Goal: Navigation & Orientation: Find specific page/section

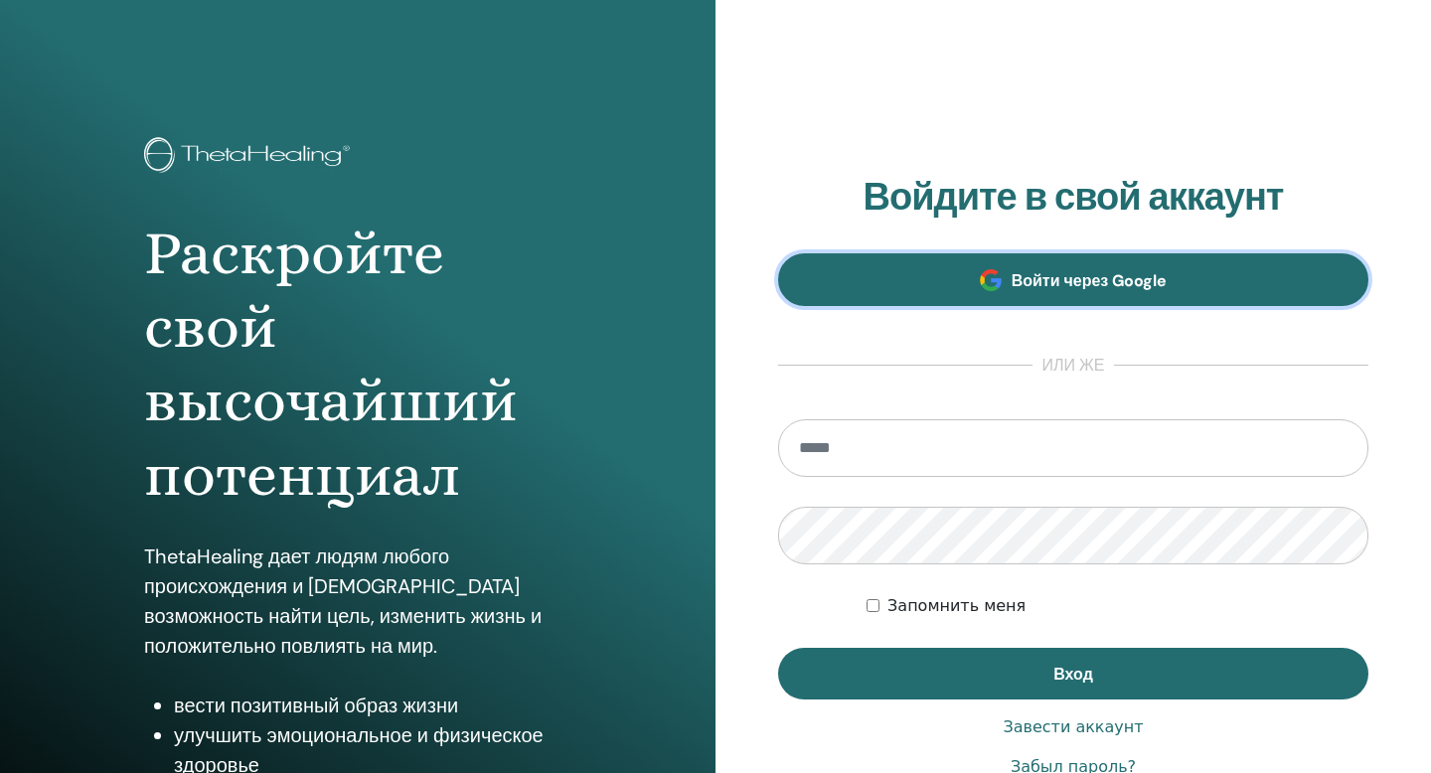
click at [1034, 274] on span "Войти через Google" at bounding box center [1090, 280] width 156 height 21
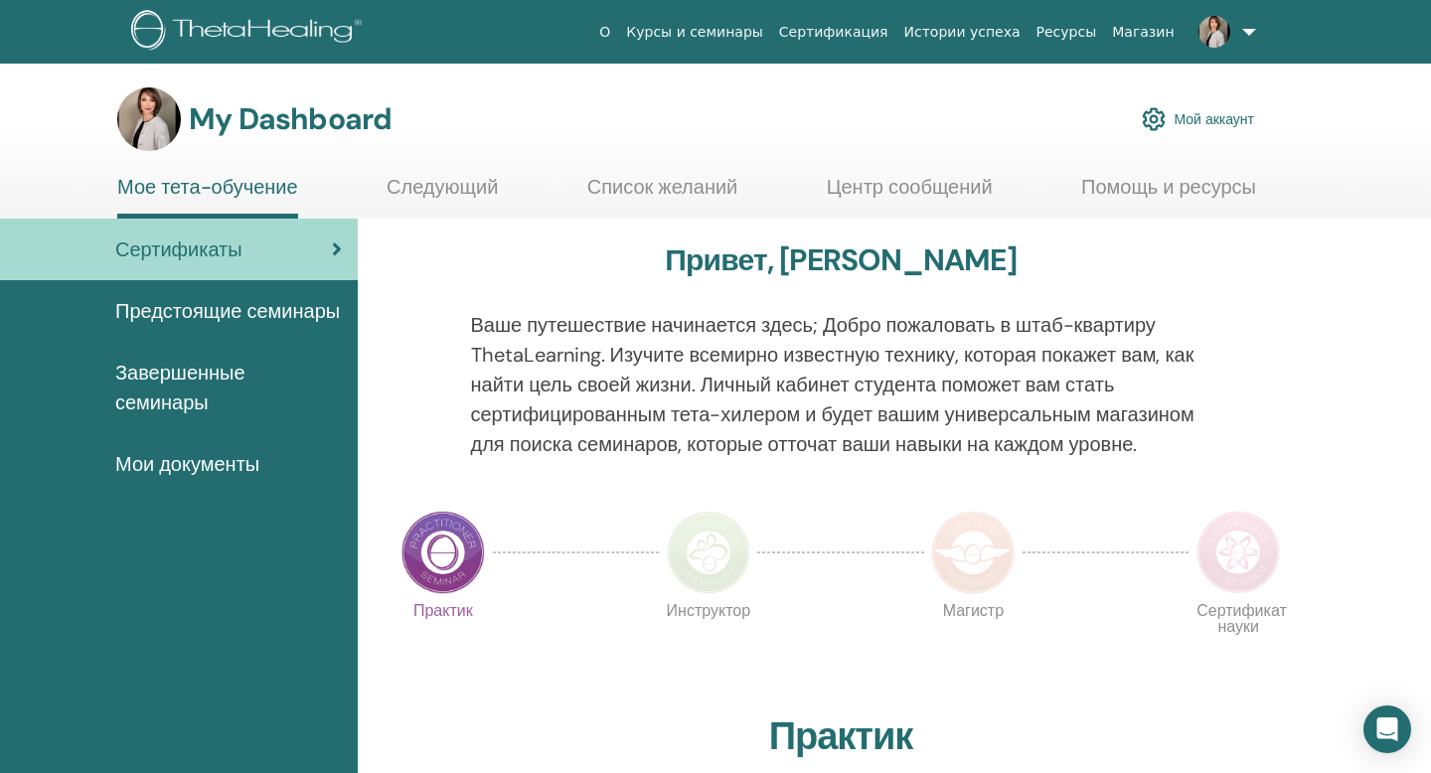
click at [221, 479] on span "Мои документы" at bounding box center [187, 464] width 144 height 30
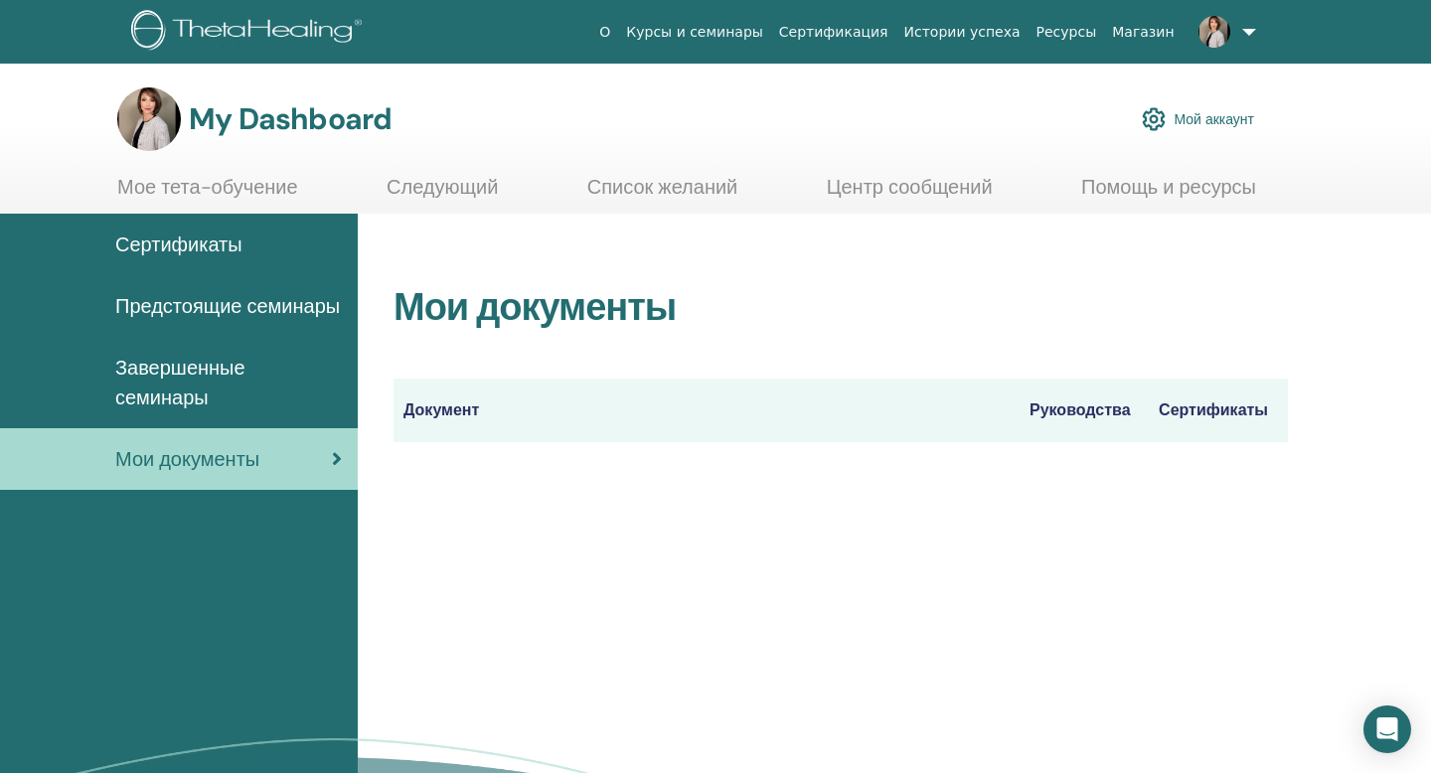
click at [180, 405] on span "Завершенные семинары" at bounding box center [228, 383] width 227 height 60
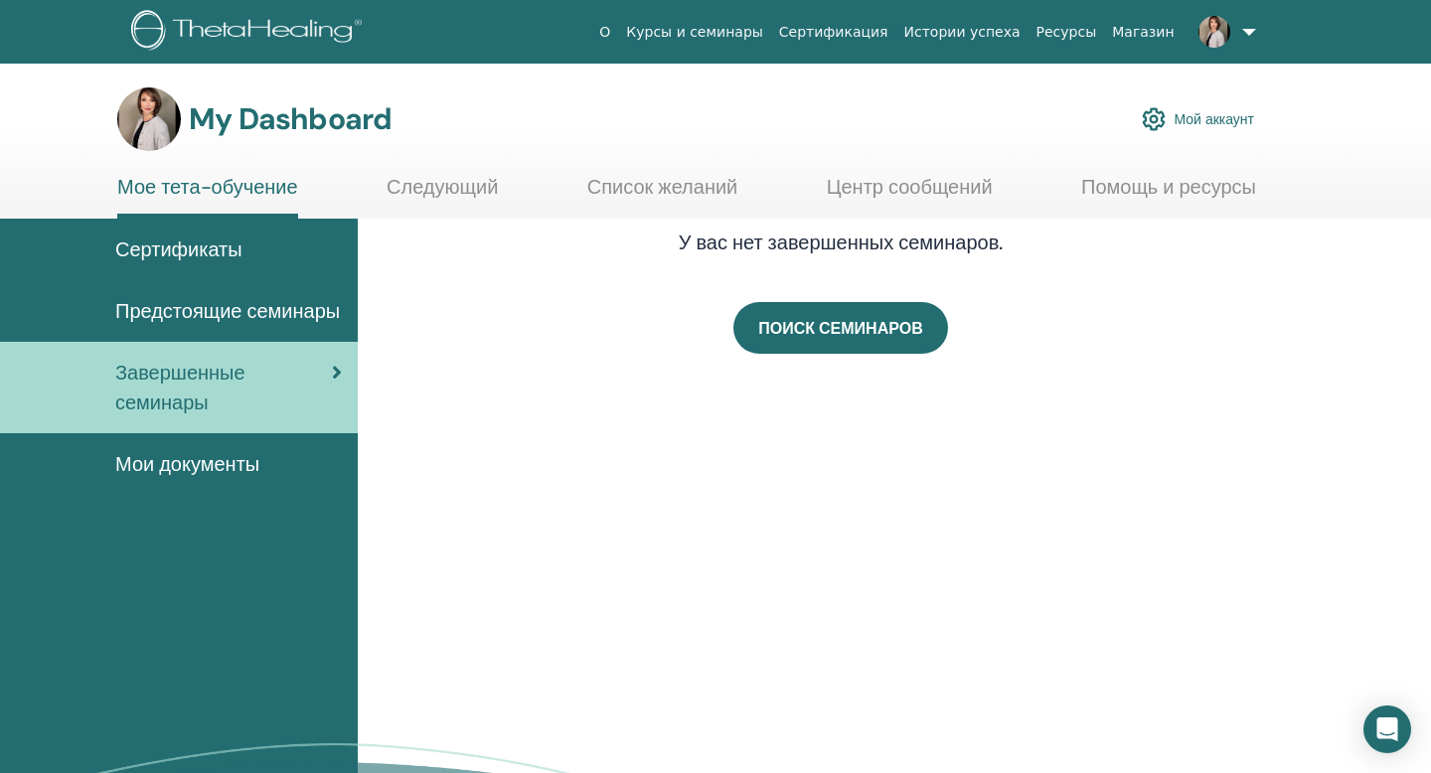
click at [169, 326] on span "Предстоящие семинары" at bounding box center [227, 311] width 225 height 30
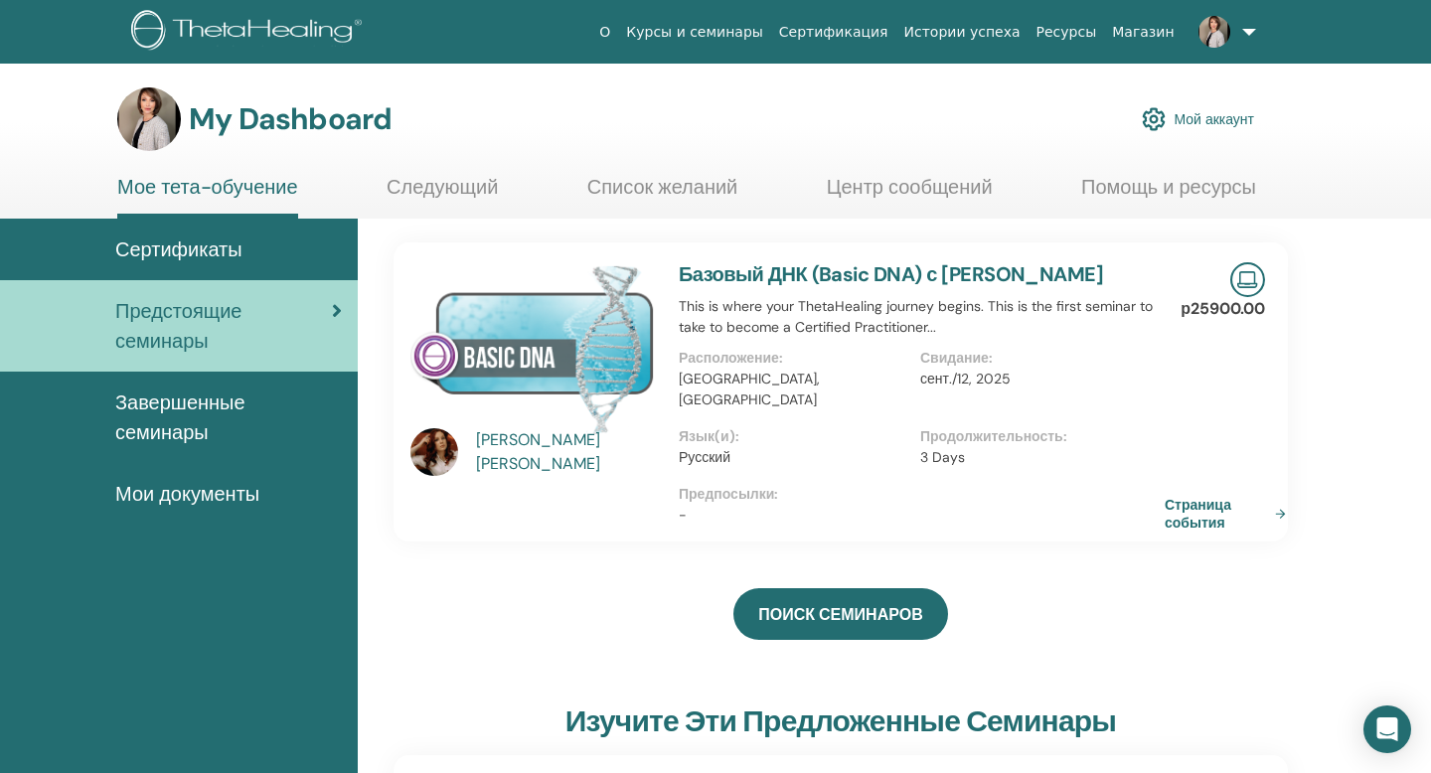
click at [1193, 506] on link "Страница события" at bounding box center [1229, 514] width 129 height 36
